Goal: Task Accomplishment & Management: Manage account settings

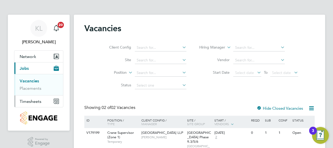
click at [35, 102] on span "Timesheets" at bounding box center [31, 101] width 22 height 5
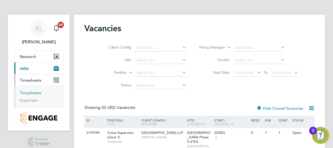
click at [28, 94] on link "Timesheets" at bounding box center [31, 92] width 22 height 5
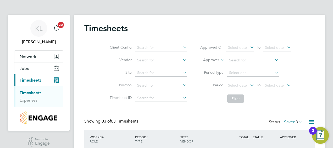
click at [35, 80] on span "Timesheets" at bounding box center [31, 80] width 22 height 5
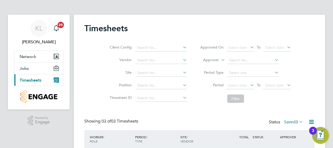
click at [29, 81] on span "Timesheets" at bounding box center [31, 80] width 22 height 5
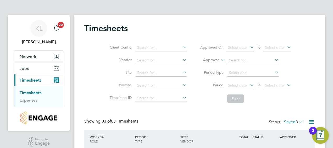
click at [28, 93] on link "Timesheets" at bounding box center [31, 92] width 22 height 5
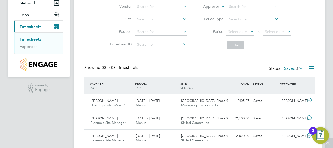
scroll to position [54, 0]
click at [290, 65] on div "Status Saved 3" at bounding box center [286, 68] width 35 height 7
click at [289, 68] on label "Saved 3" at bounding box center [293, 68] width 19 height 5
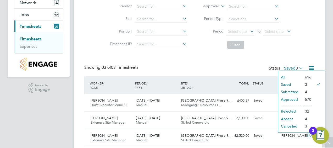
click at [285, 92] on li "Submitted" at bounding box center [291, 91] width 24 height 7
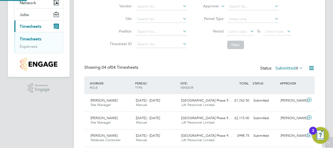
scroll to position [3, 3]
click at [288, 68] on label "Submitted 4" at bounding box center [290, 68] width 28 height 5
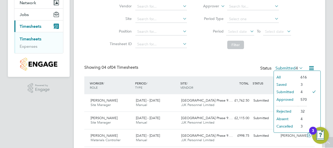
click at [279, 99] on li "Approved" at bounding box center [286, 99] width 24 height 7
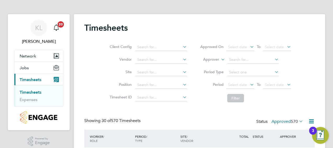
click at [283, 120] on label "Approved 570" at bounding box center [288, 121] width 32 height 5
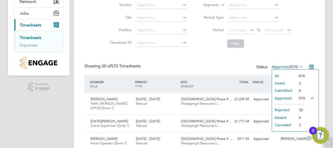
click at [279, 108] on li "Rejected" at bounding box center [284, 109] width 24 height 7
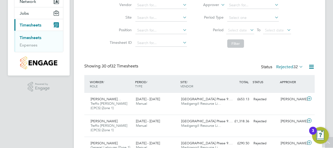
click at [286, 66] on label "Rejected 32" at bounding box center [290, 66] width 27 height 5
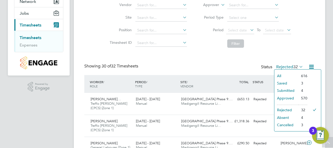
click at [283, 87] on li "Submitted" at bounding box center [287, 90] width 24 height 7
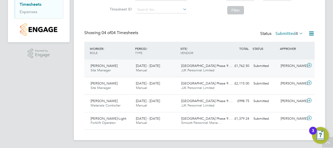
click at [124, 70] on div "Dan Patel Site Manager 18 - 24 Aug 2025" at bounding box center [111, 68] width 45 height 13
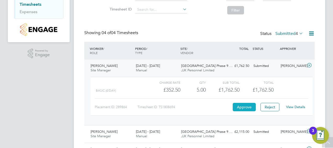
click at [237, 108] on button "Approve" at bounding box center [244, 107] width 23 height 8
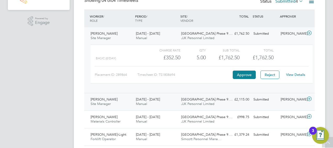
click at [191, 106] on div "Acton Gardens Phase 9.… JJK Personnel Limited" at bounding box center [201, 101] width 45 height 13
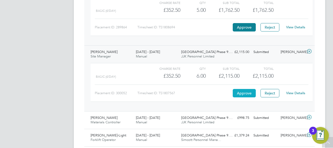
click at [239, 92] on button "Approve" at bounding box center [244, 93] width 23 height 8
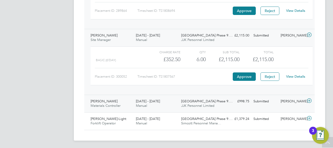
click at [165, 100] on div "18 - 24 Aug 2025 Manual" at bounding box center [156, 103] width 45 height 13
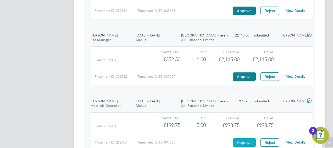
click at [240, 145] on button "Approve" at bounding box center [244, 142] width 23 height 8
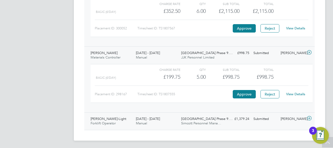
click at [151, 119] on span "[DATE] - [DATE]" at bounding box center [148, 118] width 24 height 4
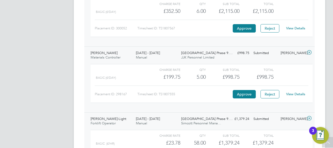
scroll to position [281, 0]
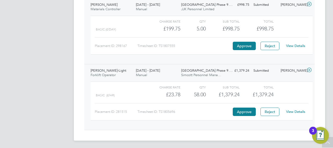
click at [293, 110] on link "View Details" at bounding box center [295, 111] width 19 height 4
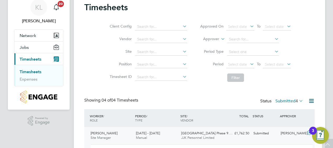
scroll to position [20, 0]
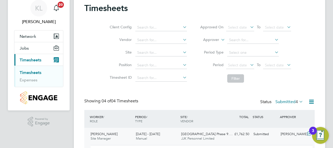
click at [29, 71] on link "Timesheets" at bounding box center [31, 72] width 22 height 5
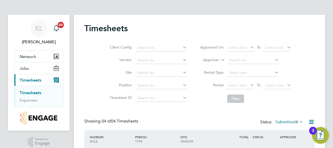
click at [286, 121] on label "Submitted 4" at bounding box center [290, 121] width 28 height 5
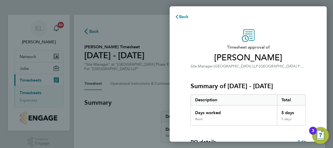
scroll to position [88, 0]
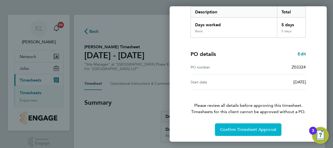
click at [247, 132] on button "Confirm Timesheet Approval" at bounding box center [248, 129] width 67 height 13
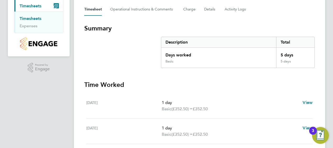
scroll to position [74, 0]
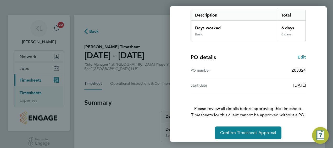
scroll to position [88, 0]
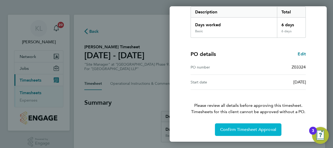
click at [244, 132] on button "Confirm Timesheet Approval" at bounding box center [248, 129] width 67 height 13
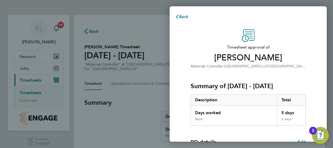
scroll to position [88, 0]
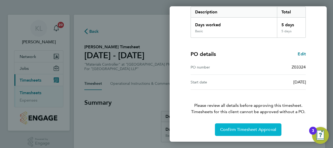
click at [240, 128] on span "Confirm Timesheet Approval" at bounding box center [248, 129] width 56 height 5
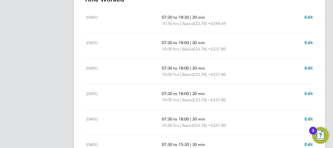
scroll to position [155, 0]
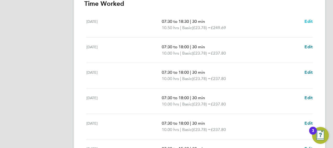
click at [307, 18] on link "Edit" at bounding box center [309, 21] width 8 height 6
select select "30"
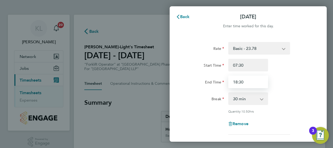
click at [241, 82] on input "18:30" at bounding box center [249, 81] width 40 height 13
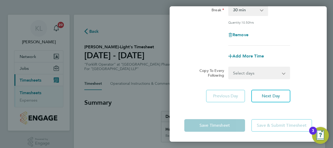
scroll to position [89, 0]
type input "18:00"
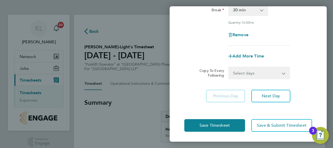
click at [218, 129] on app-form-button "Save Timesheet" at bounding box center [217, 125] width 64 height 13
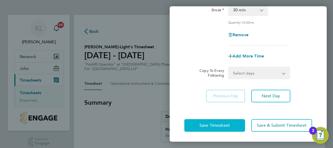
click at [212, 121] on button "Save Timesheet" at bounding box center [215, 125] width 61 height 13
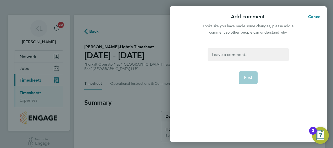
click at [225, 58] on div at bounding box center [248, 54] width 81 height 13
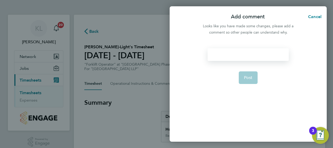
click at [225, 58] on div at bounding box center [248, 54] width 81 height 13
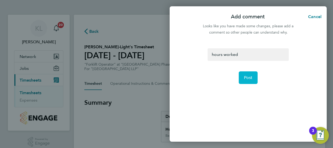
click at [246, 75] on span "Post" at bounding box center [248, 77] width 9 height 5
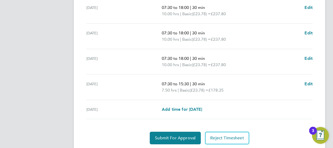
scroll to position [236, 0]
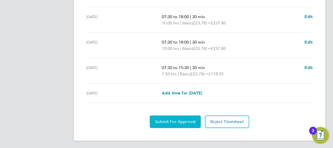
click at [170, 124] on button "Submit For Approval" at bounding box center [175, 121] width 51 height 13
click at [170, 124] on button "Approve Timesheet" at bounding box center [175, 121] width 49 height 13
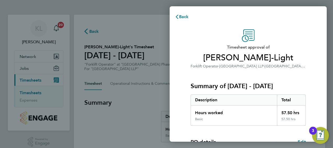
scroll to position [88, 0]
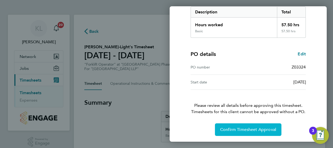
click at [243, 133] on button "Confirm Timesheet Approval" at bounding box center [248, 129] width 67 height 13
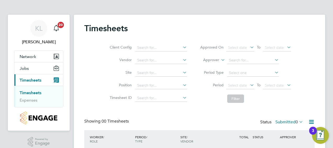
scroll to position [43, 0]
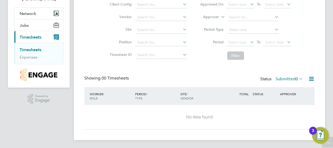
click at [279, 79] on label "Submitted 0" at bounding box center [290, 78] width 28 height 5
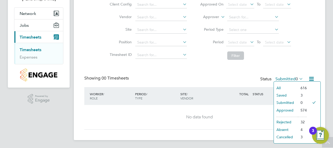
click at [281, 135] on li "Cancelled" at bounding box center [286, 136] width 24 height 7
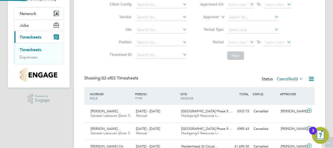
scroll to position [0, 0]
click at [283, 78] on label "Cancelled 3" at bounding box center [290, 78] width 26 height 5
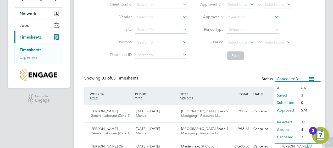
click at [280, 127] on li "Absent" at bounding box center [287, 129] width 24 height 7
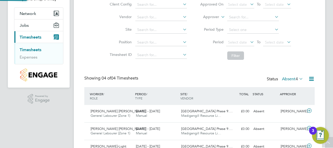
scroll to position [13, 45]
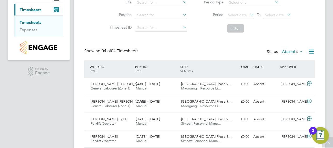
click at [287, 52] on label "Absent 4" at bounding box center [292, 51] width 21 height 5
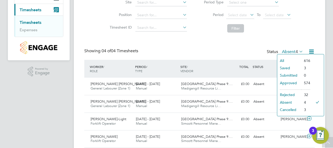
click at [287, 93] on li "Rejected" at bounding box center [290, 94] width 24 height 7
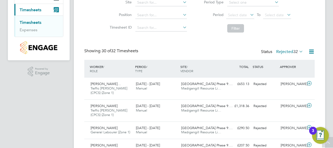
click at [290, 50] on label "Rejected 32" at bounding box center [290, 51] width 27 height 5
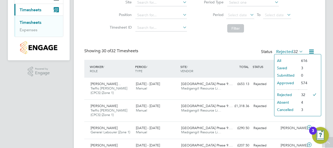
click at [284, 83] on li "Approved" at bounding box center [287, 82] width 24 height 7
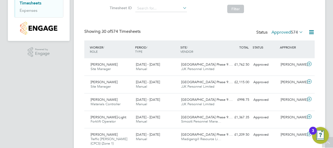
click at [286, 33] on label "Approved 574" at bounding box center [288, 32] width 32 height 5
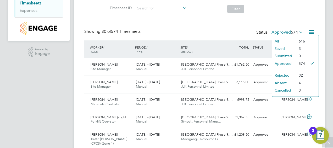
click at [282, 49] on li "Saved" at bounding box center [284, 48] width 24 height 7
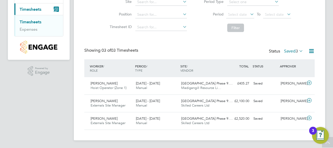
click at [284, 49] on label "Saved 3" at bounding box center [293, 50] width 19 height 5
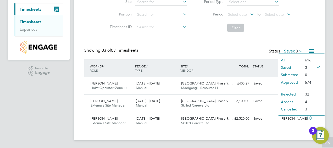
click at [288, 59] on li "All" at bounding box center [291, 59] width 24 height 7
